Goal: Transaction & Acquisition: Subscribe to service/newsletter

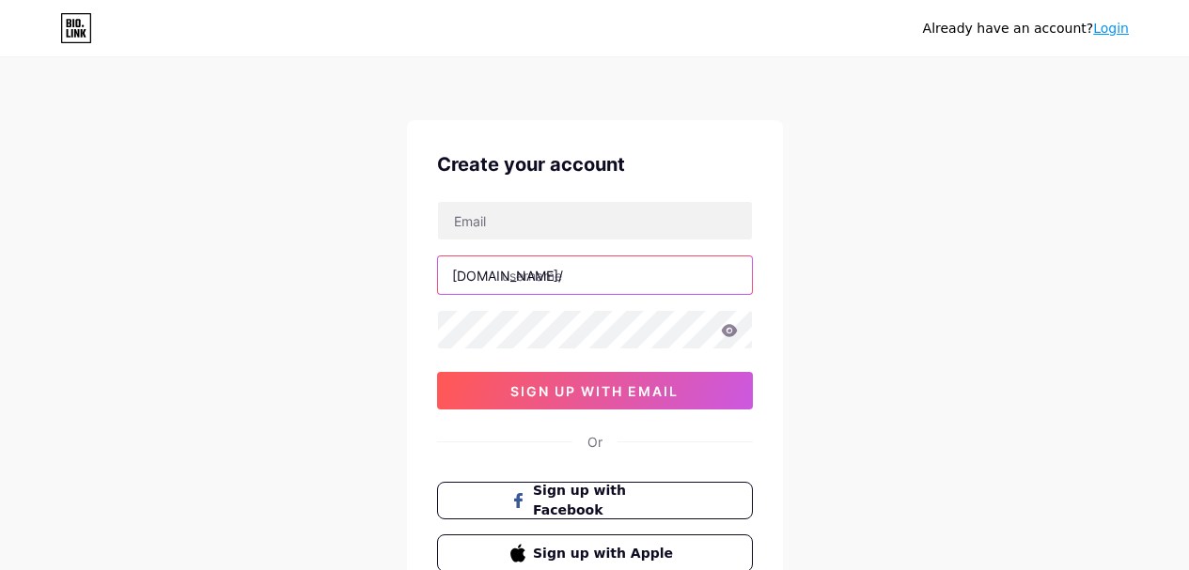
click at [553, 258] on input "text" at bounding box center [595, 276] width 314 height 38
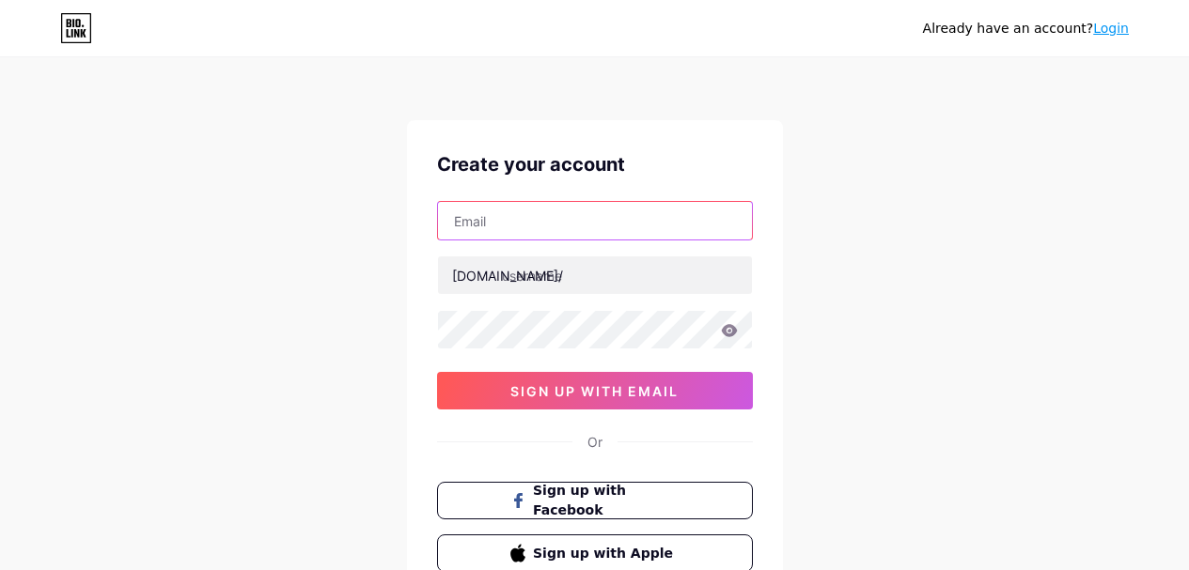
click at [527, 222] on input "text" at bounding box center [595, 221] width 314 height 38
type input "[EMAIL_ADDRESS][DOMAIN_NAME]"
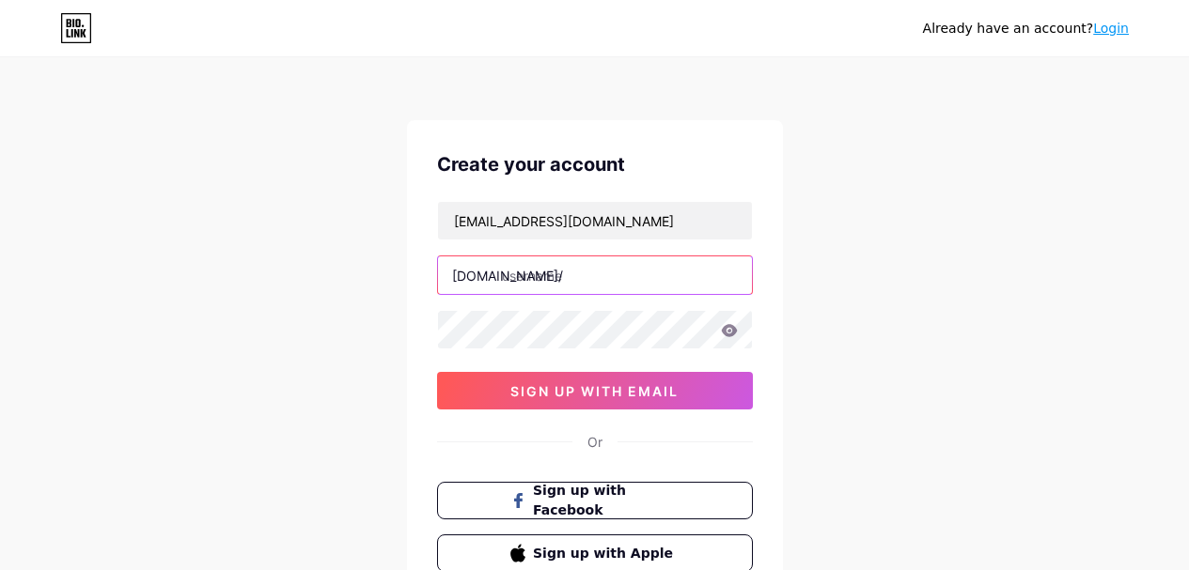
click at [534, 272] on input "text" at bounding box center [595, 276] width 314 height 38
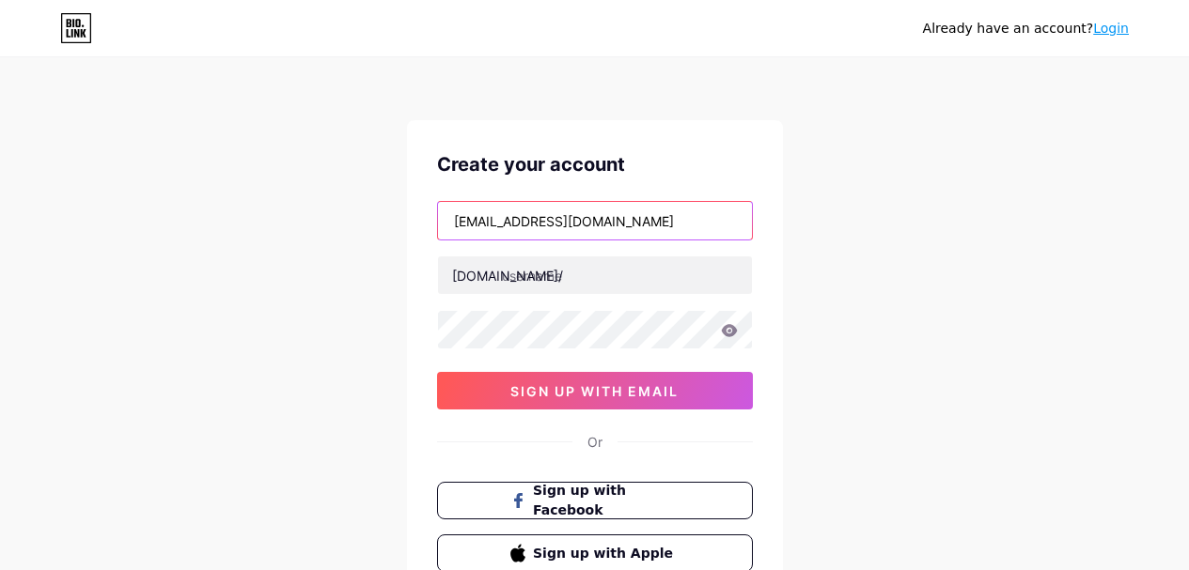
click at [462, 227] on input "[EMAIL_ADDRESS][DOMAIN_NAME]" at bounding box center [595, 221] width 314 height 38
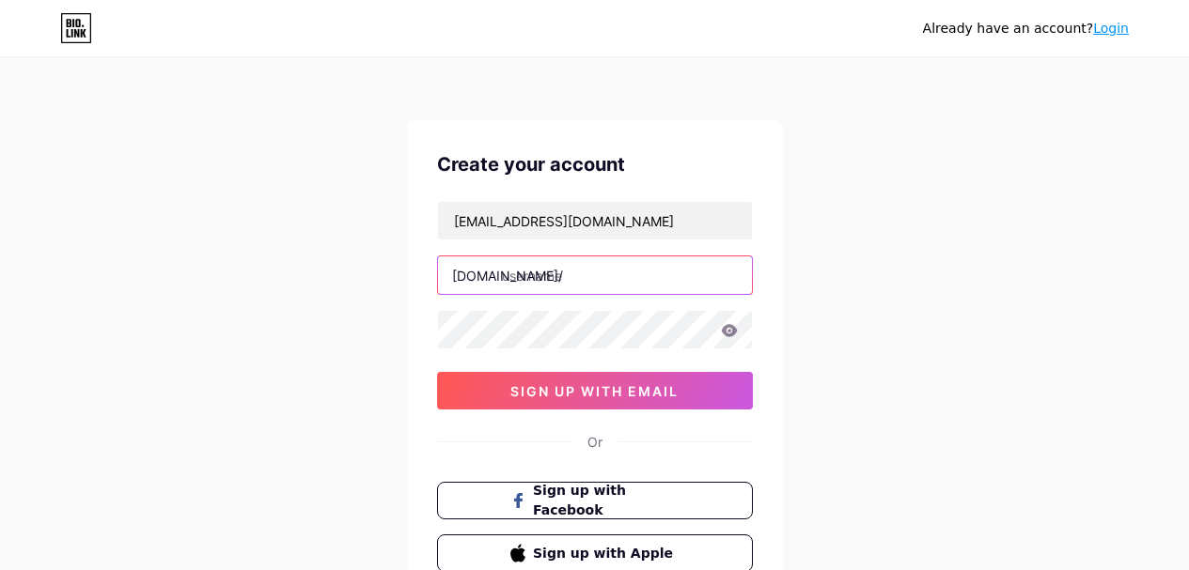
click at [571, 282] on input "text" at bounding box center [595, 276] width 314 height 38
paste input "ninatrujillom"
type input "ninatrujillom"
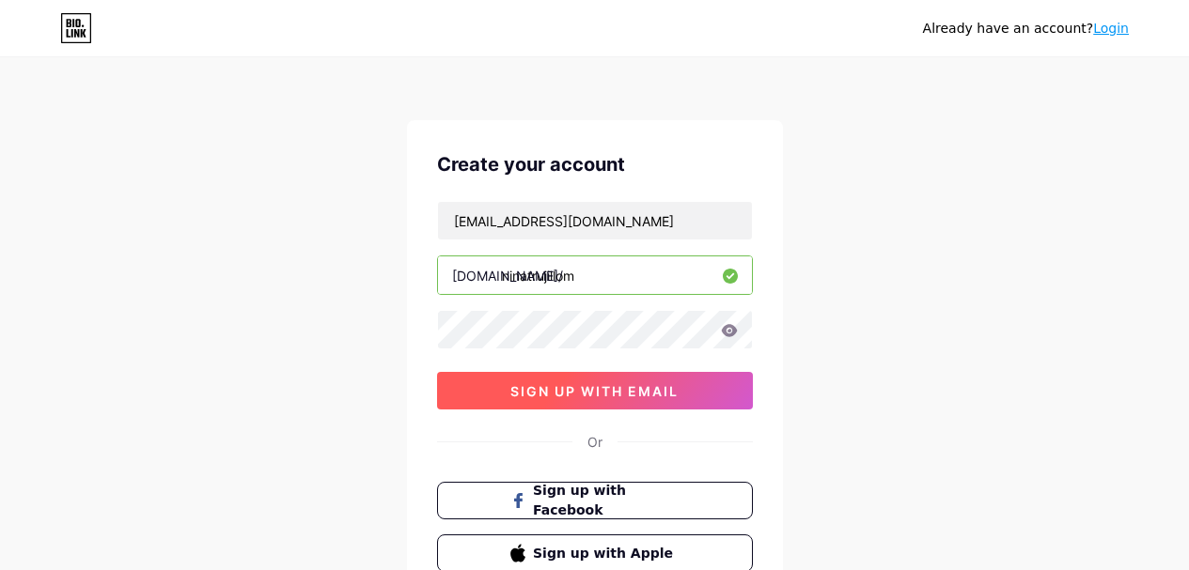
click at [470, 390] on button "sign up with email" at bounding box center [595, 391] width 316 height 38
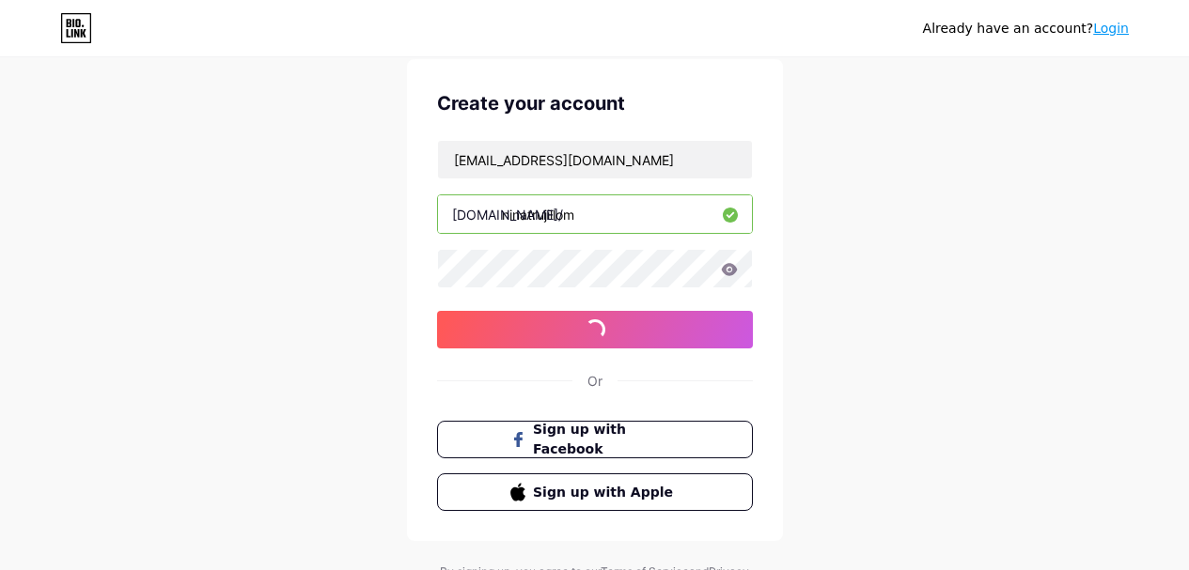
scroll to position [94, 0]
